Goal: Transaction & Acquisition: Download file/media

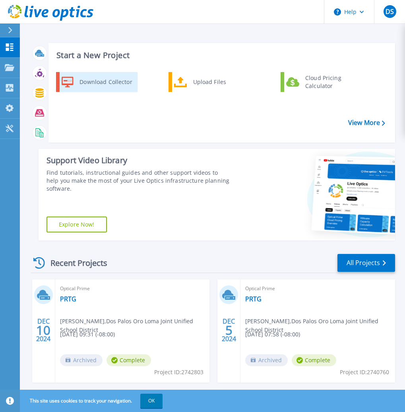
click at [97, 86] on div "Download Collector" at bounding box center [106, 82] width 60 height 16
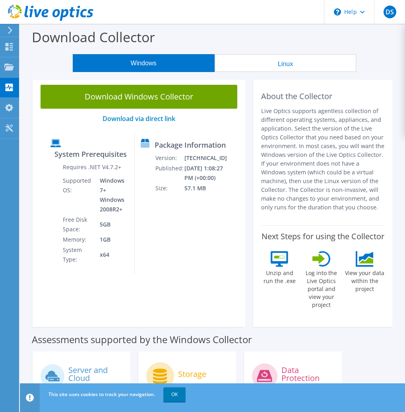
click at [113, 100] on link "Download Windows Collector" at bounding box center [139, 97] width 197 height 24
click at [171, 395] on link "OK" at bounding box center [174, 394] width 22 height 14
